Goal: Information Seeking & Learning: Learn about a topic

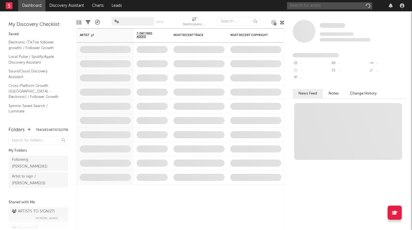
click at [343, 4] on input "text" at bounding box center [329, 5] width 85 height 7
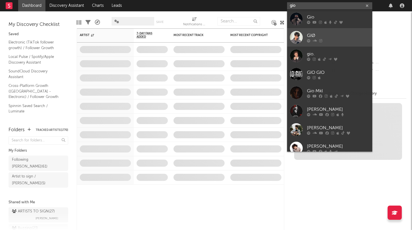
type input "gio"
click at [328, 33] on div "GIØ" at bounding box center [338, 35] width 62 height 7
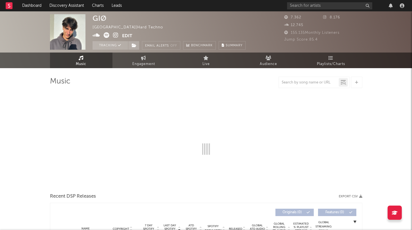
select select "1w"
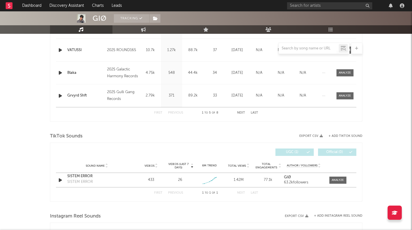
scroll to position [379, 0]
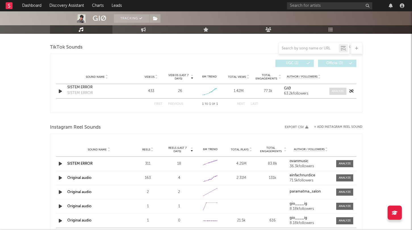
click at [341, 91] on div at bounding box center [338, 91] width 12 height 4
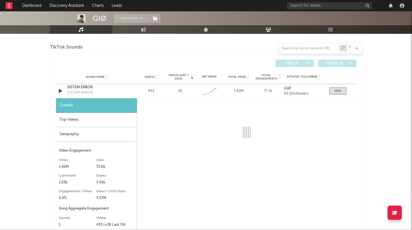
select select "1w"
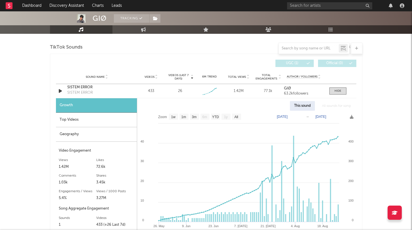
click at [98, 118] on div "Top Videos" at bounding box center [96, 120] width 81 height 14
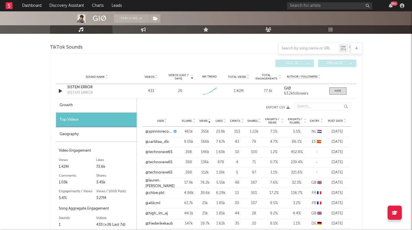
click at [204, 119] on span "Views" at bounding box center [203, 120] width 8 height 3
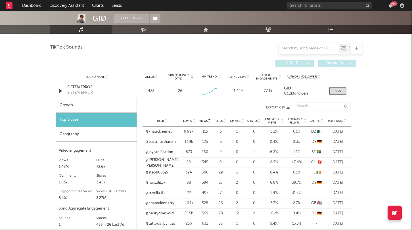
click at [204, 119] on span "Views" at bounding box center [203, 120] width 8 height 3
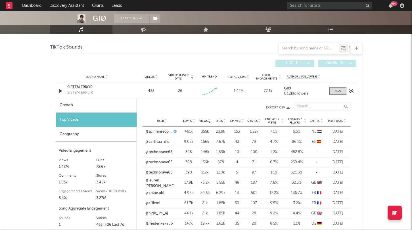
click at [80, 88] on div "SISTEM ERROR" at bounding box center [96, 88] width 59 height 6
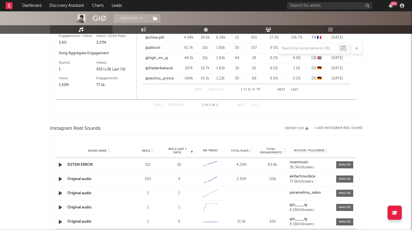
scroll to position [542, 0]
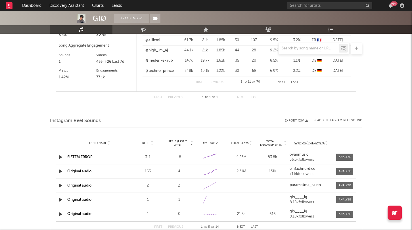
click at [84, 156] on link "SISTEM ERROR" at bounding box center [79, 157] width 25 height 4
